Goal: Task Accomplishment & Management: Manage account settings

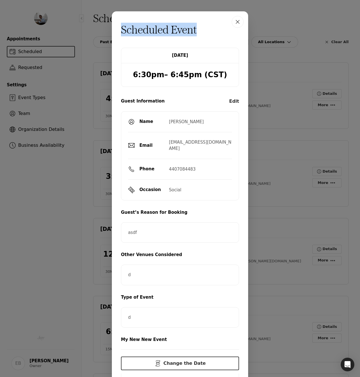
click at [234, 23] on icon "button" at bounding box center [237, 21] width 7 height 7
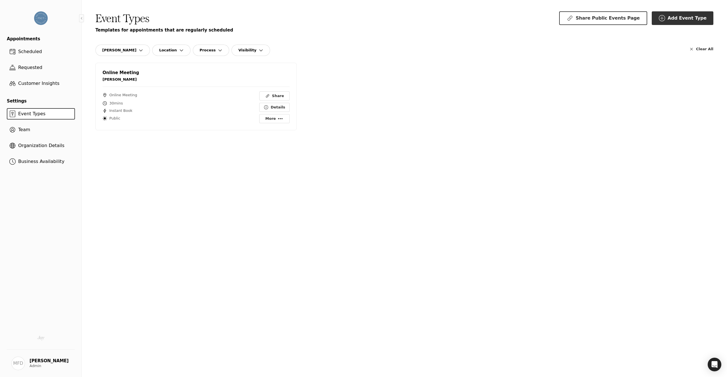
click at [38, 53] on span "Scheduled" at bounding box center [30, 51] width 28 height 5
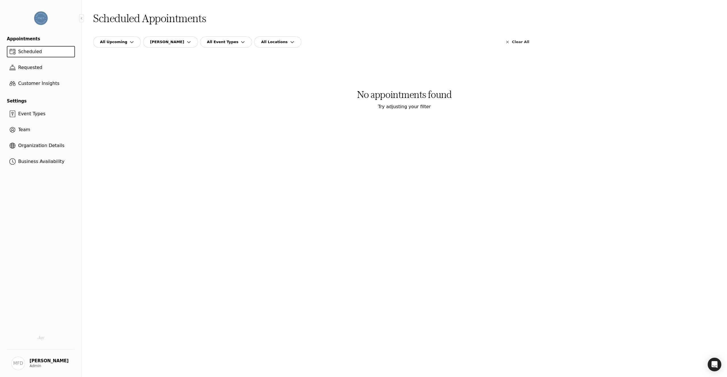
click at [114, 45] on button "All Upcoming" at bounding box center [117, 41] width 48 height 11
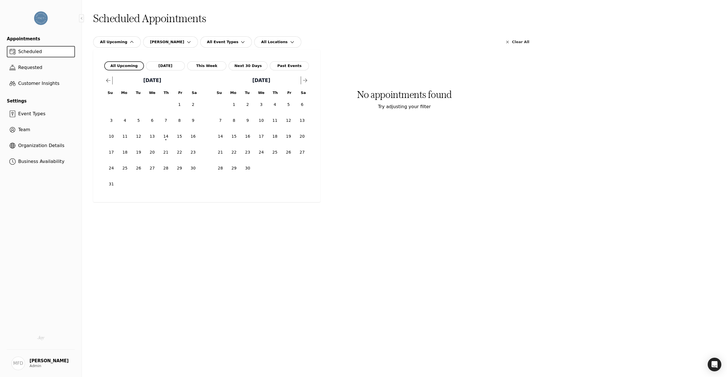
click at [279, 65] on button "Past Events" at bounding box center [289, 65] width 39 height 9
click at [364, 25] on div "Past Events Madeline Fauntleroy Dougherty All Event Types All Locations Clear A…" at bounding box center [404, 36] width 623 height 23
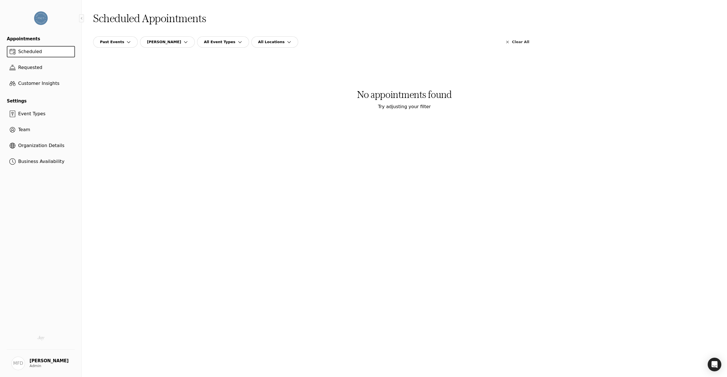
click at [34, 68] on span "Requested" at bounding box center [30, 67] width 29 height 5
click at [25, 67] on span "Requested" at bounding box center [30, 67] width 29 height 5
click at [119, 42] on span "Past Events" at bounding box center [112, 41] width 24 height 5
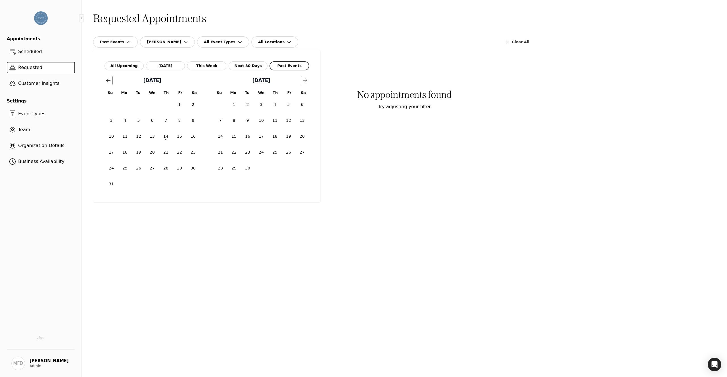
click at [357, 36] on div "Past Events Madeline Fauntleroy Dougherty All Event Types All Locations" at bounding box center [298, 41] width 410 height 11
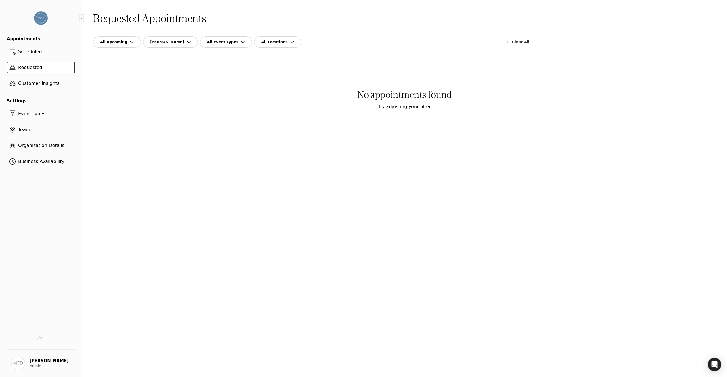
click at [184, 43] on span "[PERSON_NAME]" at bounding box center [167, 41] width 34 height 5
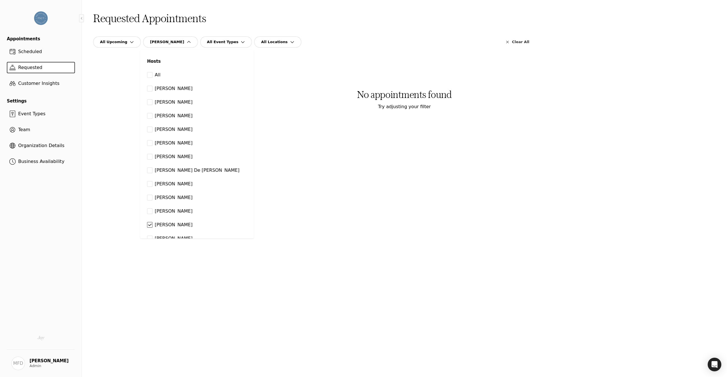
click at [148, 76] on button "All" at bounding box center [149, 75] width 5 height 6
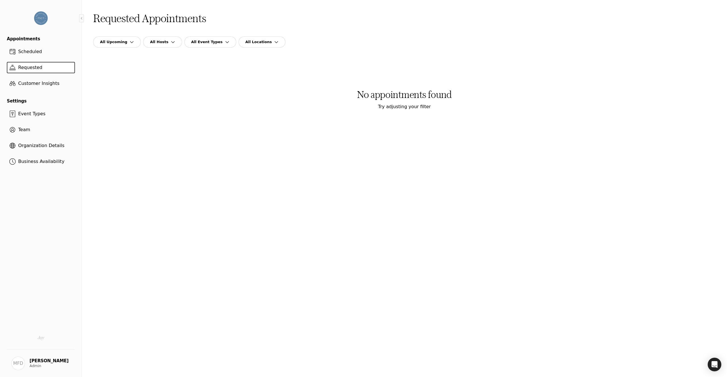
click at [371, 18] on div "Requested Appointments" at bounding box center [404, 18] width 623 height 14
click at [176, 38] on button "[PERSON_NAME]" at bounding box center [170, 41] width 55 height 11
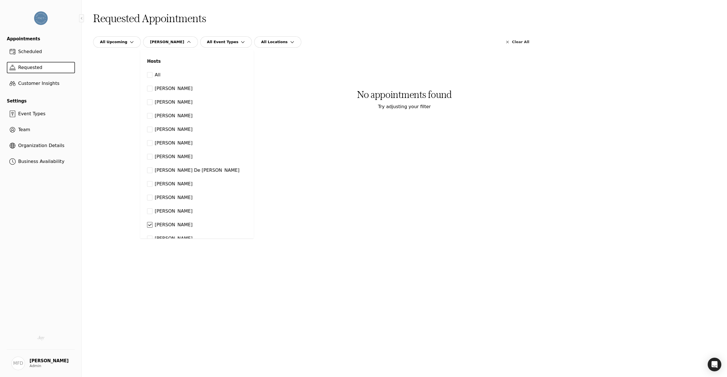
click at [149, 74] on button "All" at bounding box center [149, 75] width 5 height 6
click at [124, 41] on span "All Upcoming" at bounding box center [113, 41] width 27 height 5
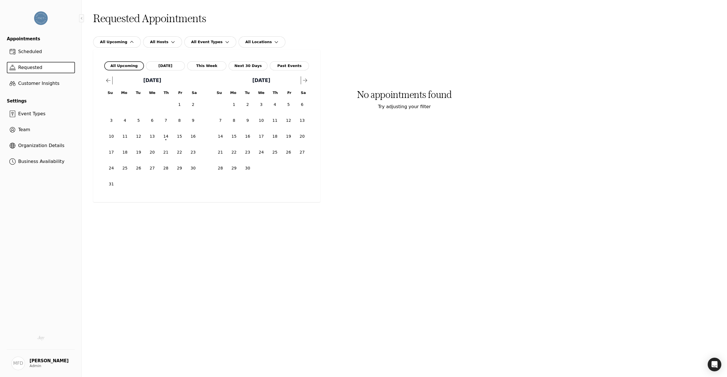
click at [283, 66] on button "Past Events" at bounding box center [289, 65] width 39 height 9
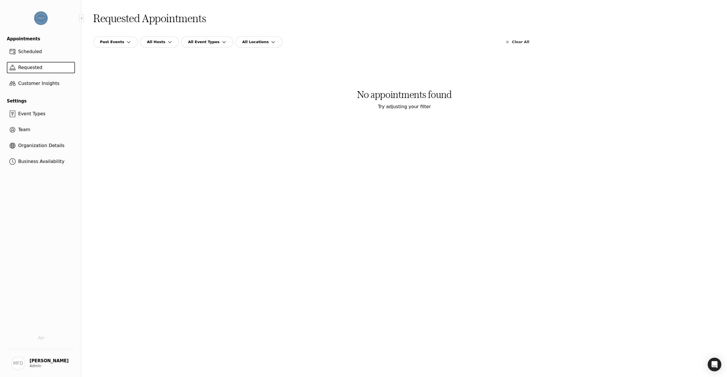
click at [354, 24] on div "Requested Appointments" at bounding box center [404, 18] width 623 height 14
click at [41, 52] on span "Scheduled" at bounding box center [30, 51] width 28 height 5
click at [29, 52] on span "Scheduled" at bounding box center [30, 51] width 28 height 5
click at [122, 41] on button "Past Events" at bounding box center [115, 41] width 45 height 11
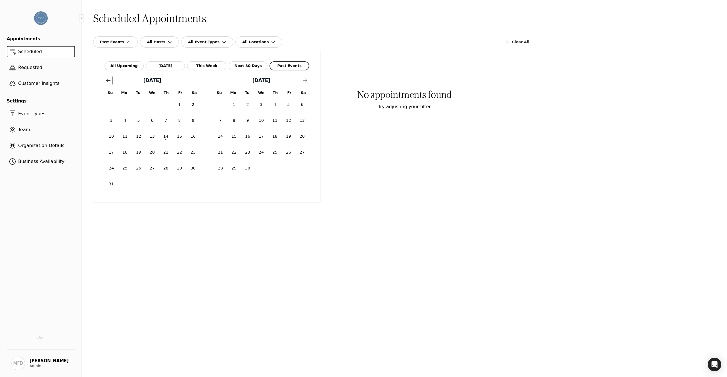
click at [242, 66] on button "Next 30 Days" at bounding box center [248, 65] width 39 height 9
click at [281, 65] on button "Past Events" at bounding box center [289, 65] width 39 height 9
click at [121, 65] on button "All Upcoming" at bounding box center [124, 65] width 39 height 9
click at [162, 68] on button "Today" at bounding box center [165, 65] width 39 height 9
click at [211, 68] on button "This Week" at bounding box center [206, 65] width 39 height 9
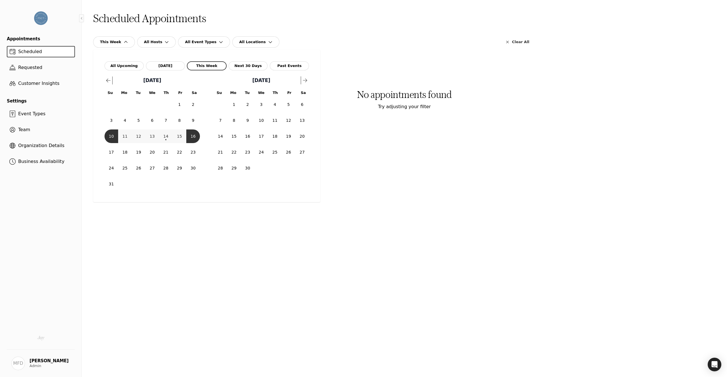
click at [245, 70] on button "Next 30 Days" at bounding box center [248, 65] width 39 height 9
click at [283, 67] on button "Past Events" at bounding box center [289, 65] width 39 height 9
click at [345, 113] on div "No appointments found Try adjusting your filter Filters" at bounding box center [404, 98] width 623 height 73
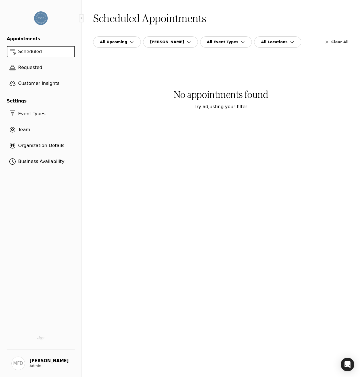
click at [144, 107] on div "No appointments found Try adjusting your filter Filters" at bounding box center [221, 98] width 256 height 73
click at [36, 132] on span "Team" at bounding box center [41, 129] width 64 height 7
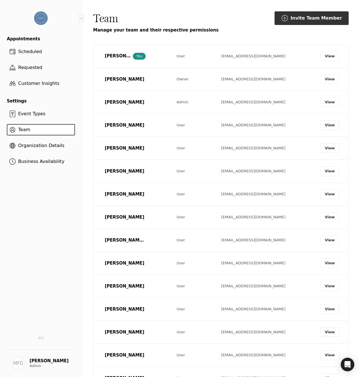
click at [327, 56] on button "View" at bounding box center [329, 56] width 19 height 9
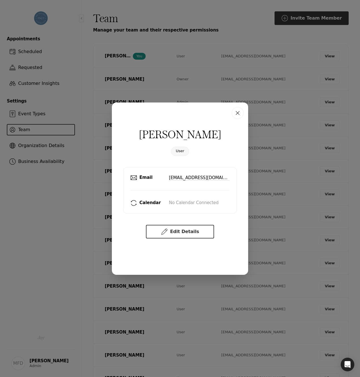
click at [238, 115] on icon "button" at bounding box center [237, 113] width 7 height 7
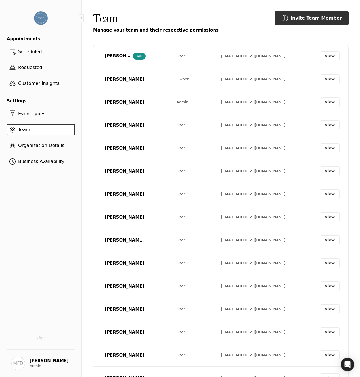
click at [332, 55] on button "View" at bounding box center [329, 56] width 19 height 9
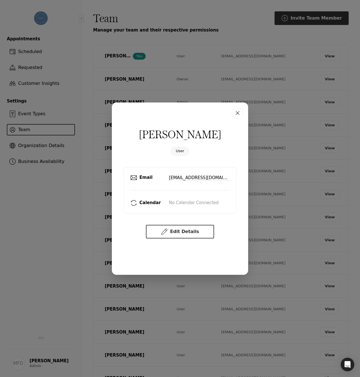
click at [239, 113] on icon "button" at bounding box center [237, 113] width 7 height 7
